Goal: Navigation & Orientation: Understand site structure

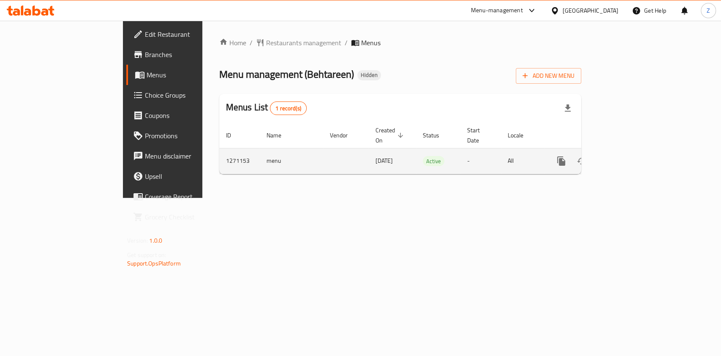
click at [628, 156] on icon "enhanced table" at bounding box center [622, 161] width 10 height 10
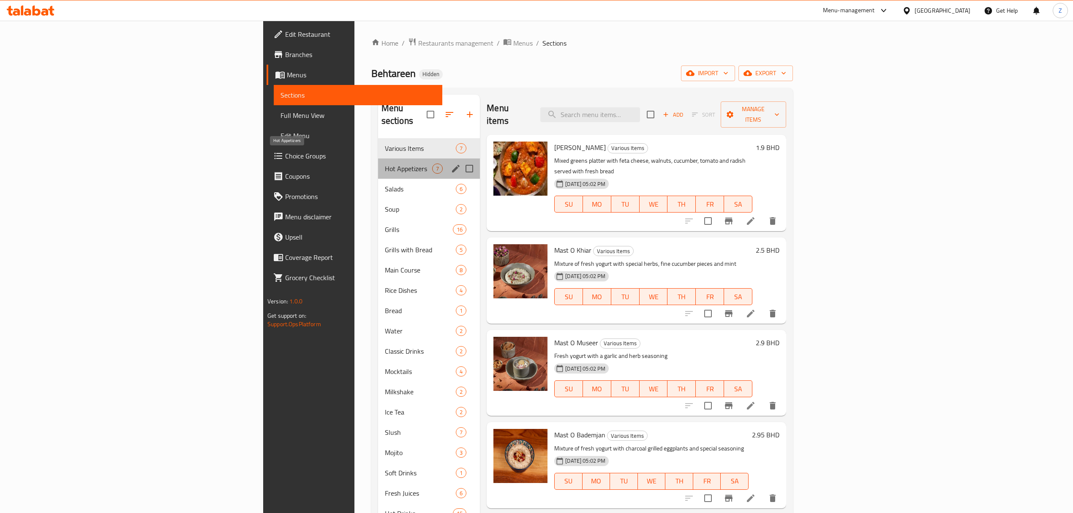
click at [385, 164] on span "Hot Appetizers" at bounding box center [408, 169] width 47 height 10
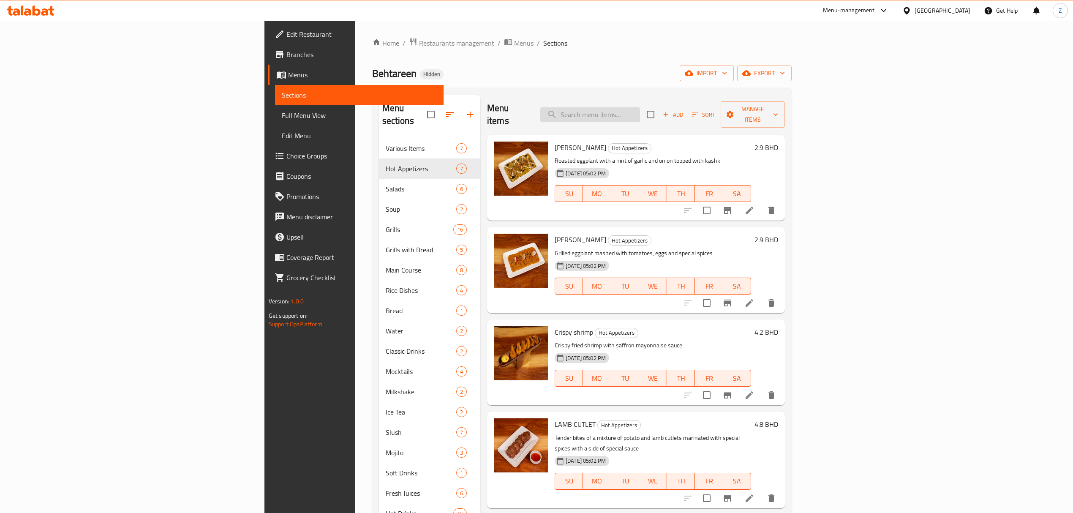
click at [640, 107] on input "search" at bounding box center [591, 114] width 100 height 15
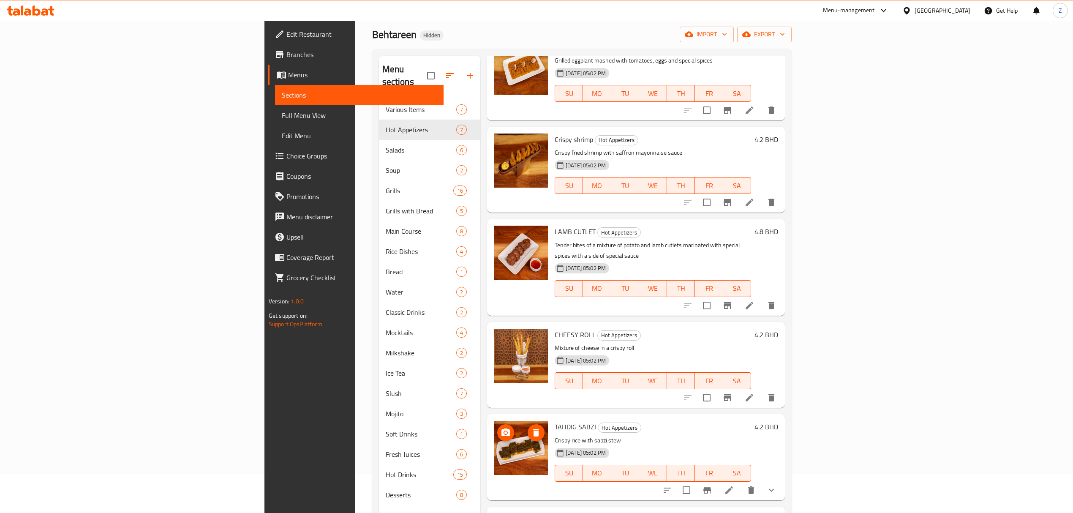
scroll to position [119, 0]
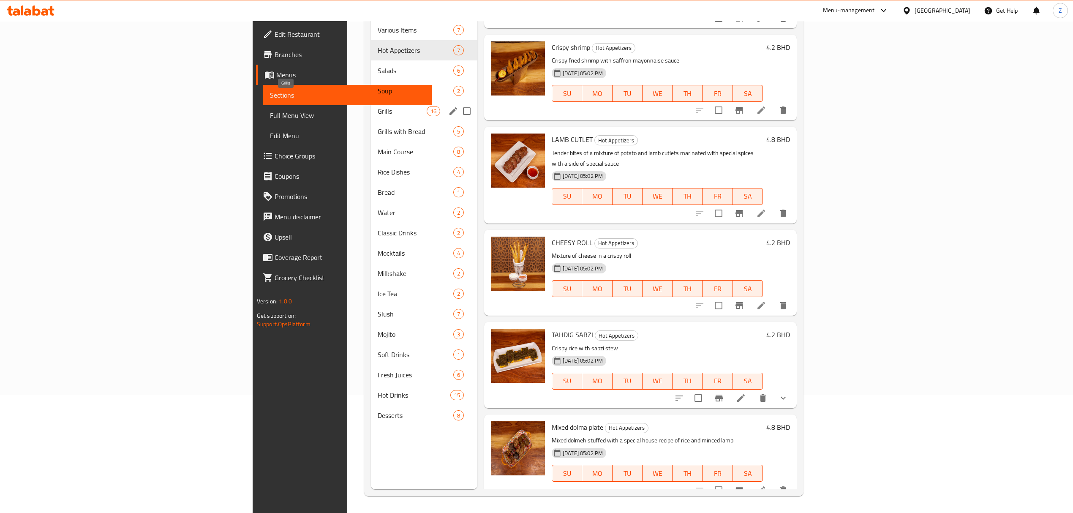
click at [378, 106] on span "Grills" at bounding box center [402, 111] width 49 height 10
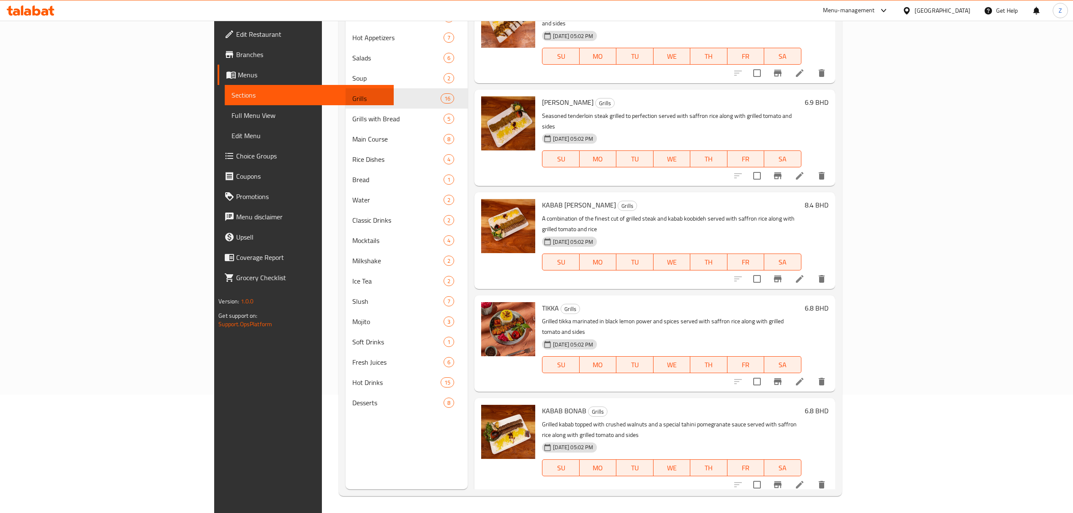
scroll to position [830, 0]
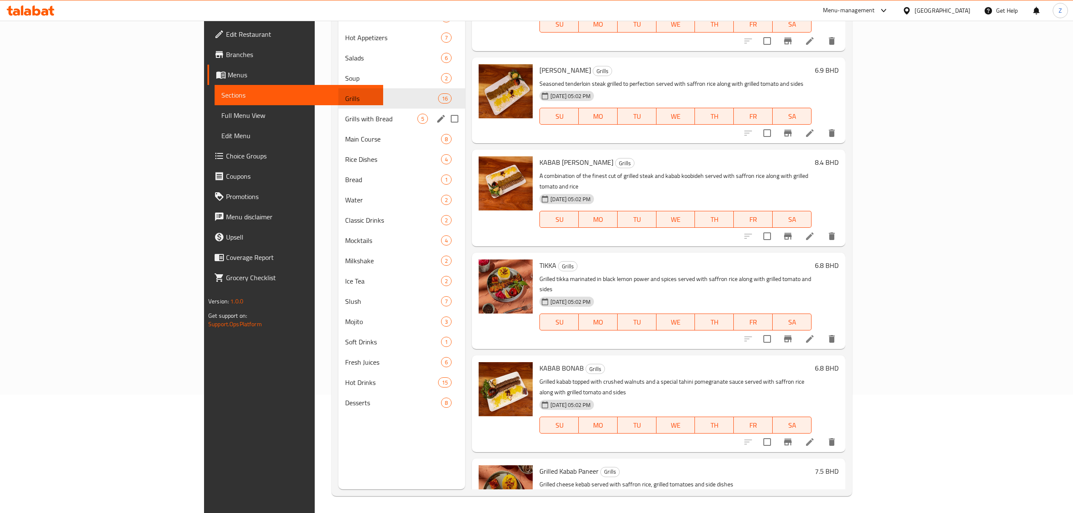
click at [345, 117] on span "Grills with Bread" at bounding box center [381, 119] width 72 height 10
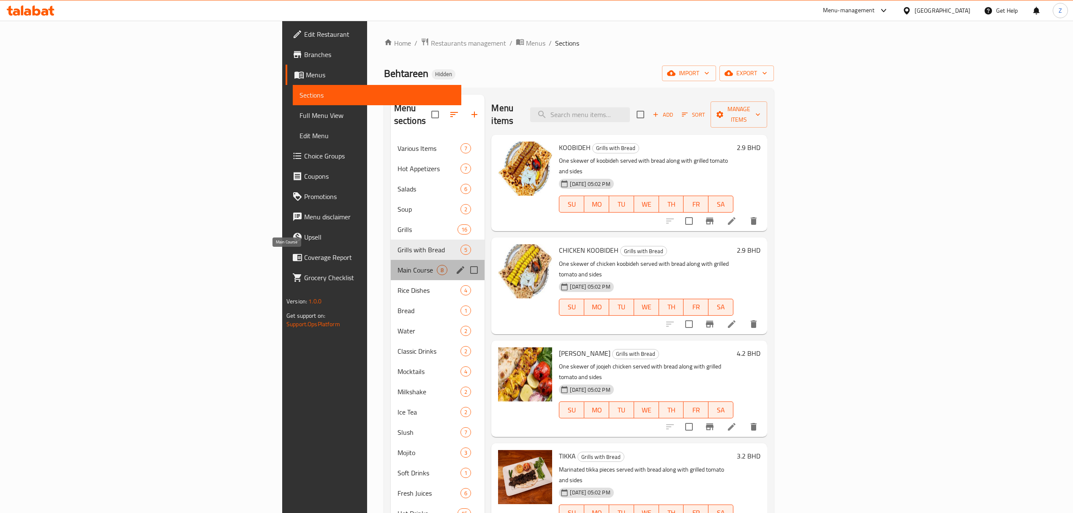
click at [398, 265] on span "Main Course" at bounding box center [418, 270] width 40 height 10
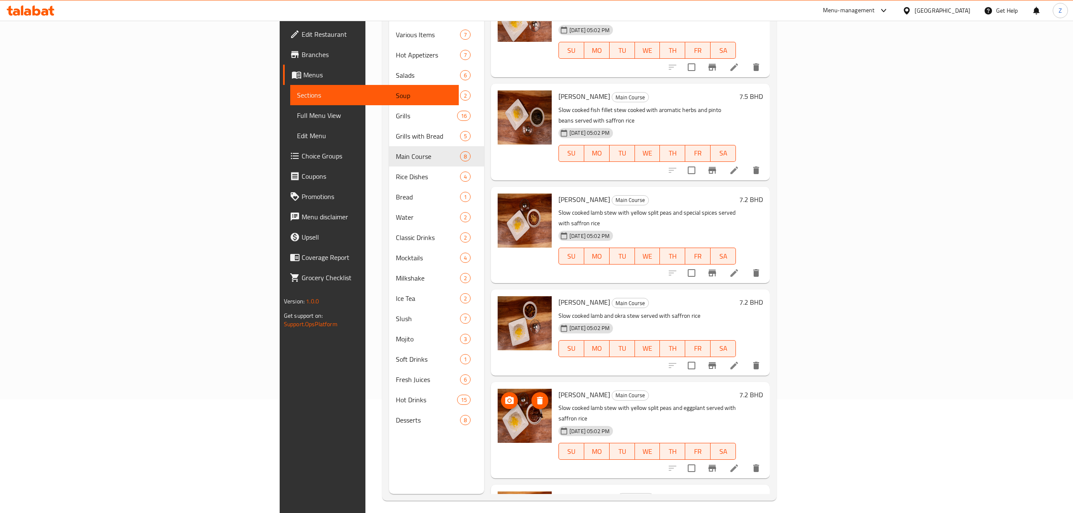
scroll to position [119, 0]
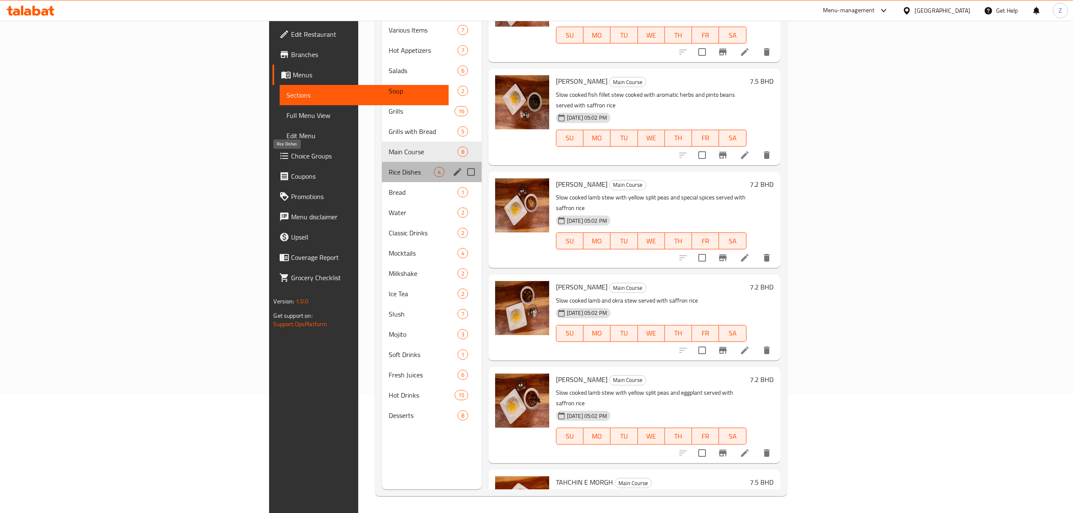
click at [389, 167] on span "Rice Dishes" at bounding box center [411, 172] width 45 height 10
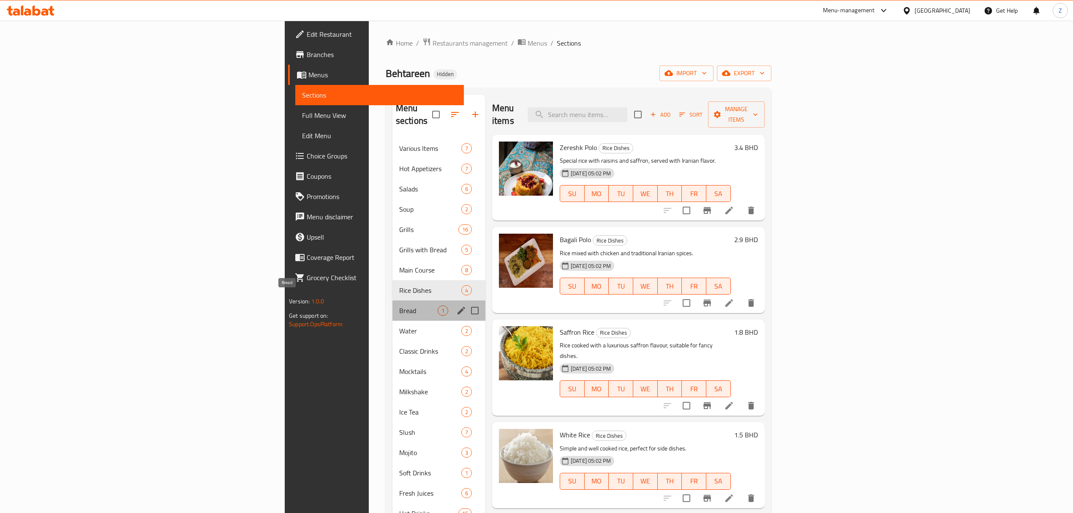
click at [399, 306] on span "Bread" at bounding box center [418, 311] width 38 height 10
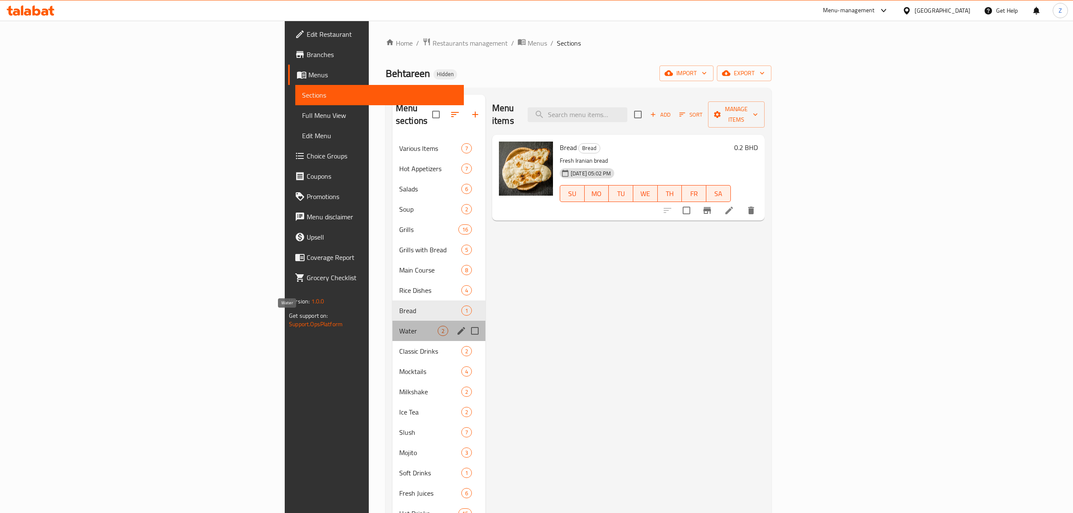
click at [399, 326] on span "Water" at bounding box center [418, 331] width 38 height 10
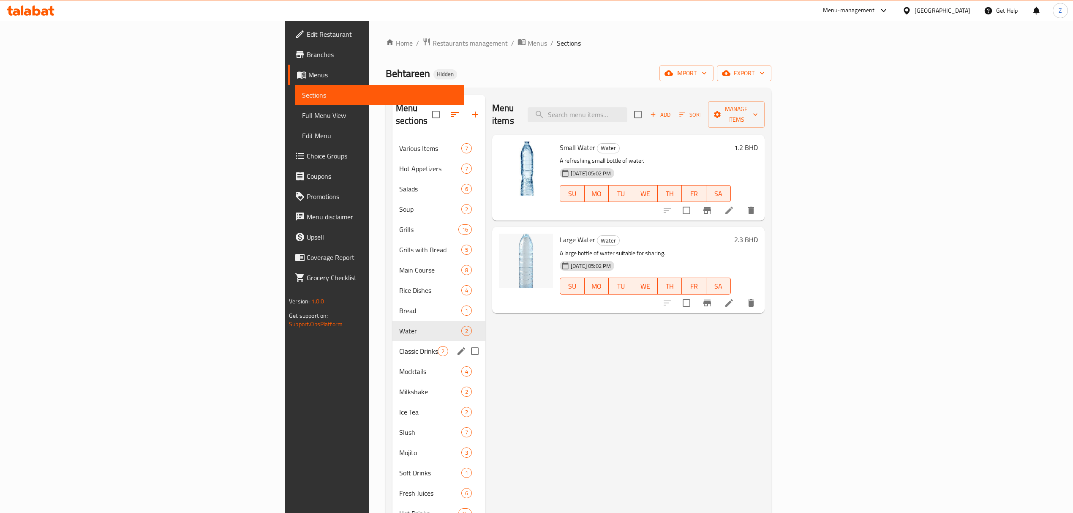
click at [399, 346] on span "Classic Drinks" at bounding box center [418, 351] width 38 height 10
